Goal: Transaction & Acquisition: Purchase product/service

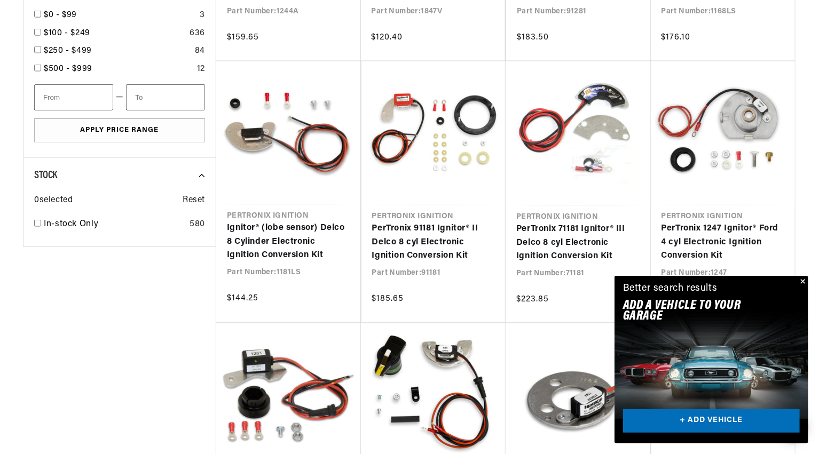
scroll to position [0, 666]
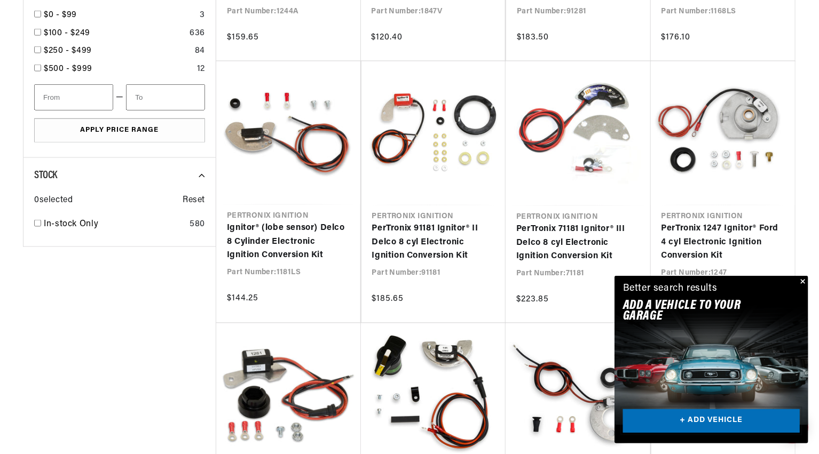
click at [711, 422] on link "+ ADD VEHICLE" at bounding box center [711, 421] width 177 height 24
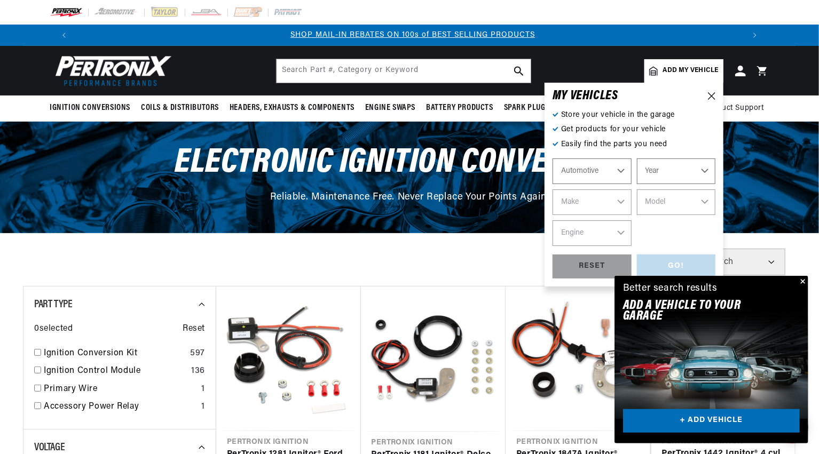
scroll to position [0, 1332]
click at [705, 171] on select "Year 2022 2021 2020 2019 2018 2017 2016 2015 2014 2013 2012 2011 2010 2009 2008…" at bounding box center [676, 171] width 79 height 26
select select "1965"
click at [637, 158] on select "Year 2022 2021 2020 2019 2018 2017 2016 2015 2014 2013 2012 2011 2010 2009 2008…" at bounding box center [676, 171] width 79 height 26
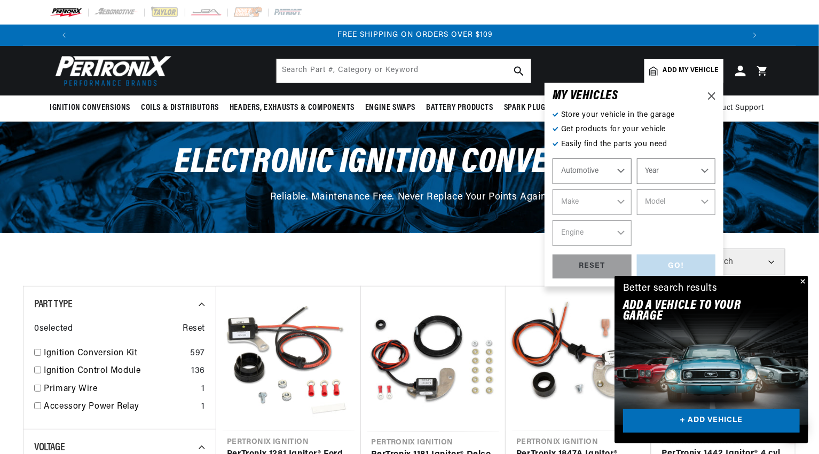
select select "1965"
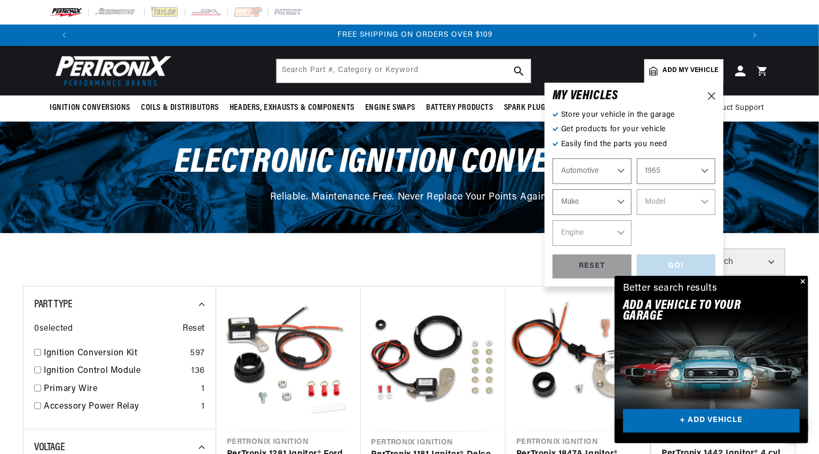
scroll to position [0, 0]
click at [621, 202] on select "Make Alfa Romeo American Motors Aston Martin Austin Austin Healey Avanti Bentle…" at bounding box center [591, 202] width 79 height 26
select select "Chevrolet"
click at [552, 189] on select "Make Alfa Romeo American Motors Aston Martin Austin Austin Healey Avanti Bentle…" at bounding box center [591, 202] width 79 height 26
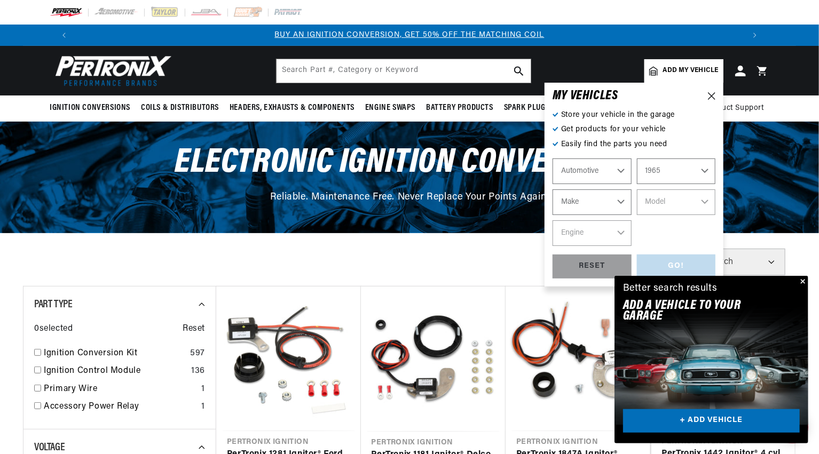
select select "Chevrolet"
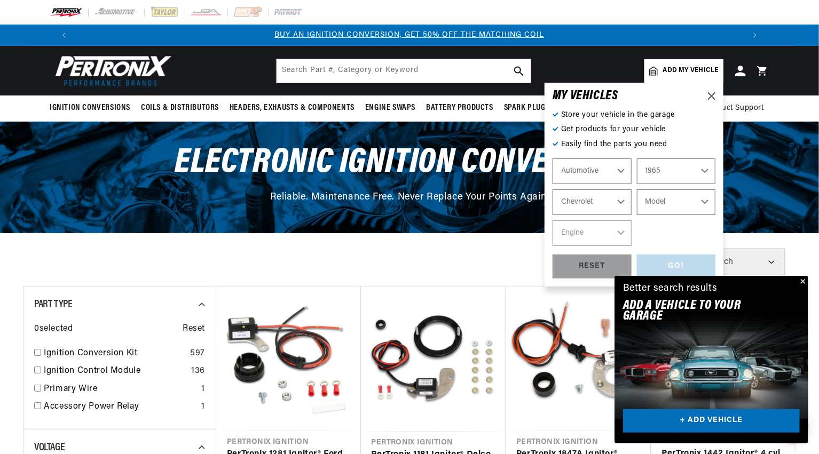
click at [681, 206] on select "Model Bel Air Biscayne C10 Pickup C20 Pickup C30 Pickup C50 C60 C80 Chevelle Ch…" at bounding box center [676, 202] width 79 height 26
select select "Corvair"
click at [637, 189] on select "Model Bel Air Biscayne C10 Pickup C20 Pickup C30 Pickup C50 C60 C80 Chevelle Ch…" at bounding box center [676, 202] width 79 height 26
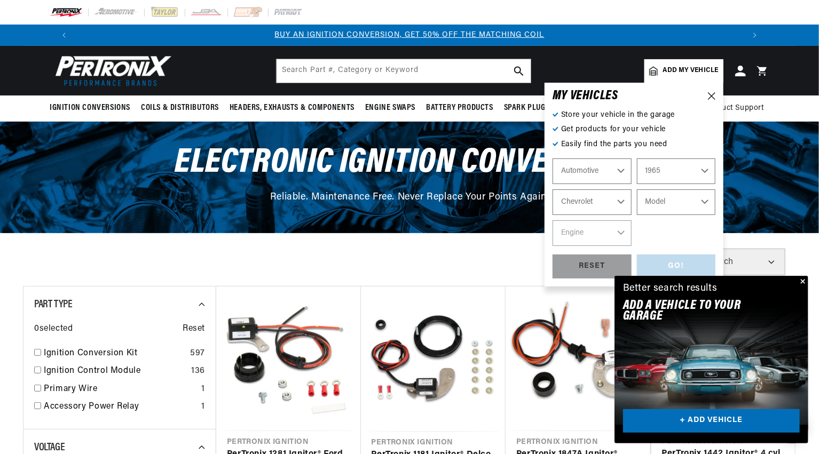
select select "Corvair"
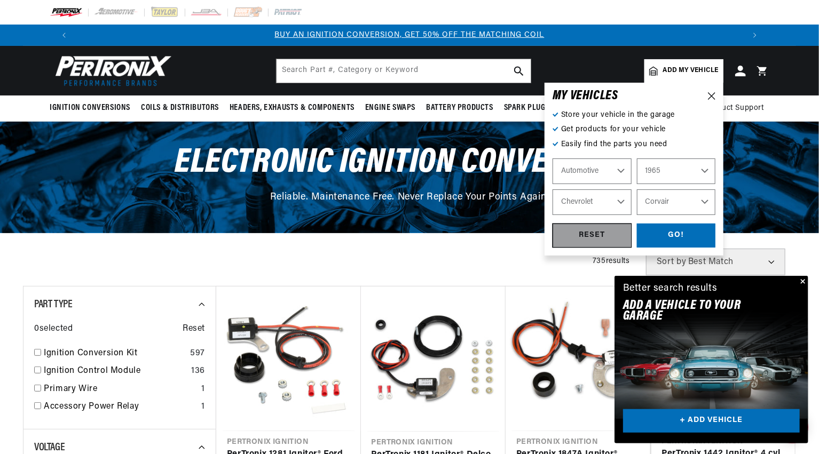
scroll to position [0, 666]
click at [677, 235] on div "GO!" at bounding box center [676, 236] width 79 height 24
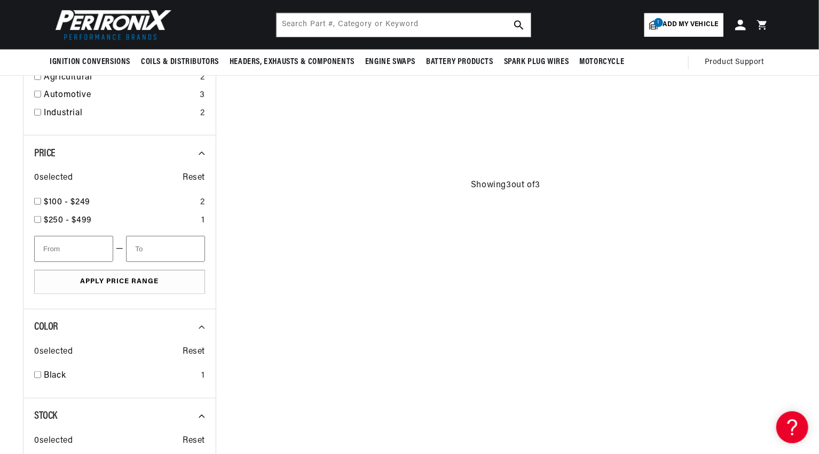
scroll to position [272, 0]
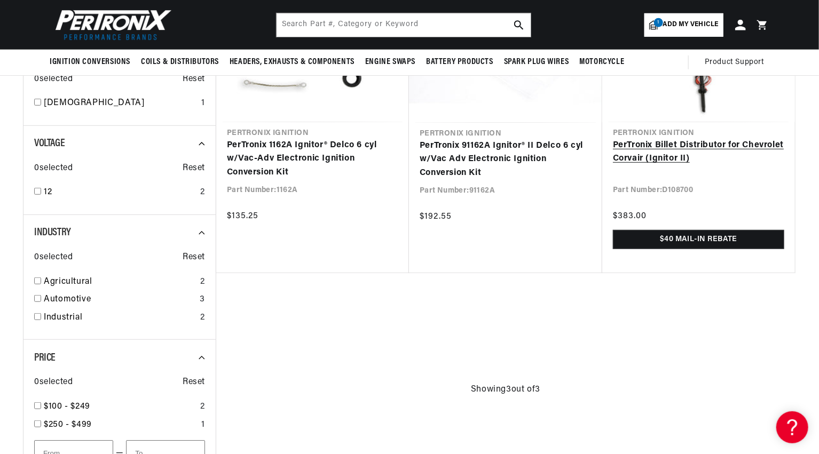
click at [702, 141] on link "PerTronix Billet Distributor for Chevrolet Corvair (Ignitor II)" at bounding box center [698, 152] width 171 height 27
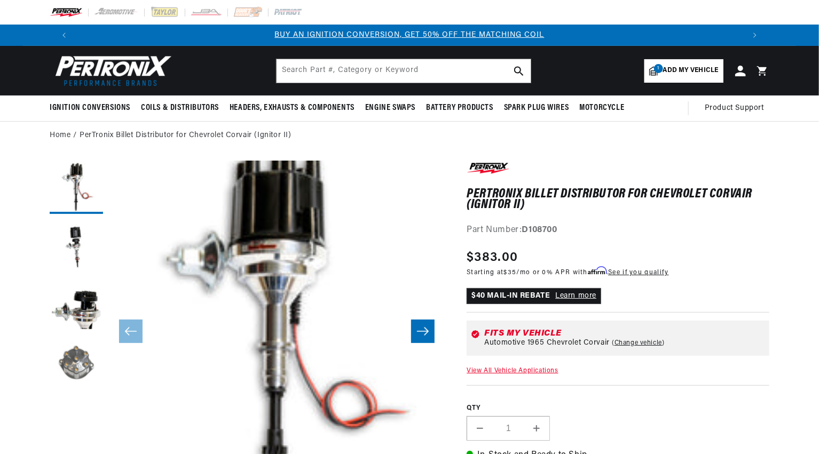
click at [76, 364] on button "Load image 4 in gallery view" at bounding box center [76, 363] width 53 height 53
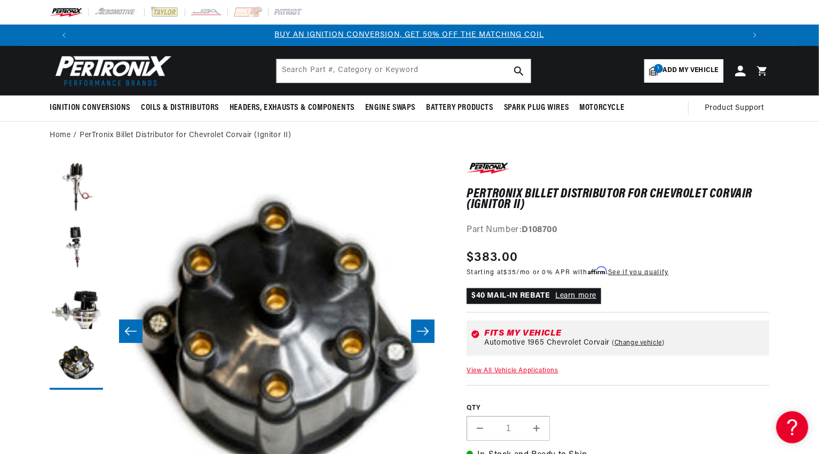
click at [83, 308] on button "Load image 3 in gallery view" at bounding box center [76, 304] width 53 height 53
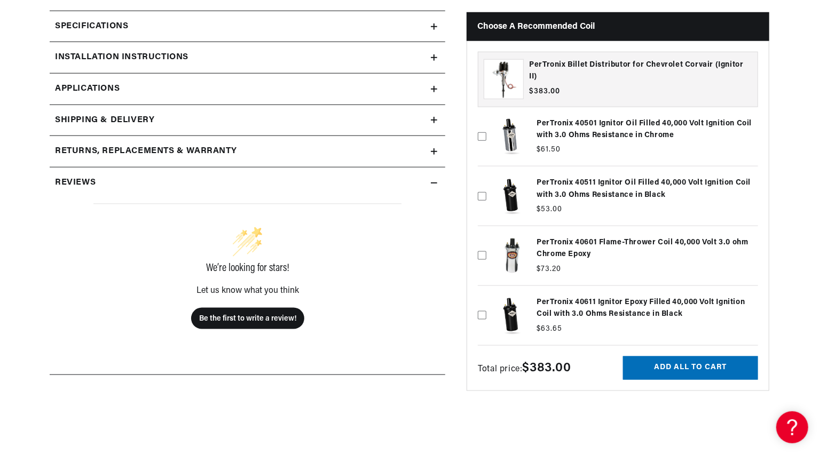
scroll to position [0, 1332]
click at [480, 314] on icon at bounding box center [482, 315] width 9 height 9
click at [480, 303] on input "checkbox" at bounding box center [482, 298] width 9 height 9
checkbox input "true"
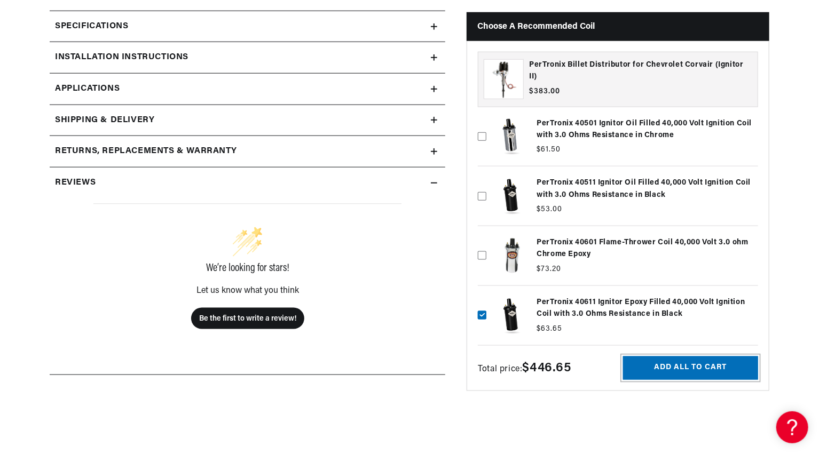
click at [703, 368] on button "Add all to cart" at bounding box center [690, 368] width 135 height 24
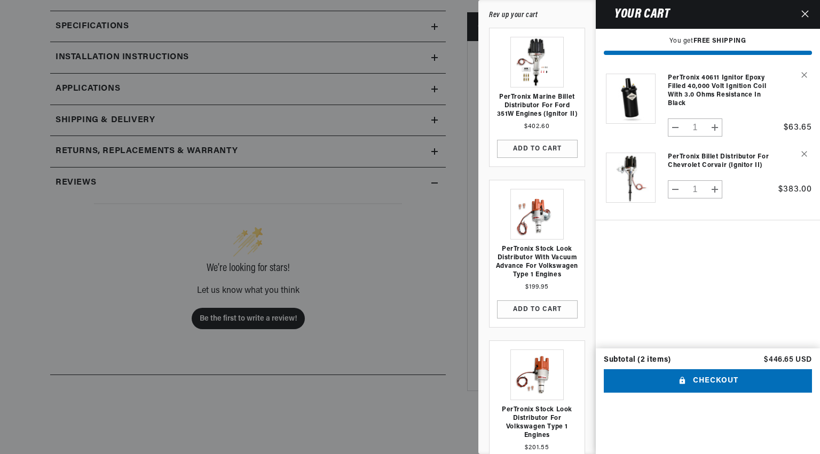
scroll to position [0, 666]
click at [709, 393] on button "Checkout" at bounding box center [708, 381] width 208 height 24
